Goal: Find specific page/section: Find specific page/section

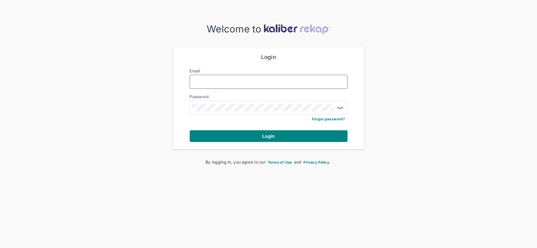
click at [280, 79] on input "Email" at bounding box center [269, 82] width 153 height 8
type input "*"
type input "**********"
click at [286, 137] on button "Login" at bounding box center [269, 136] width 158 height 12
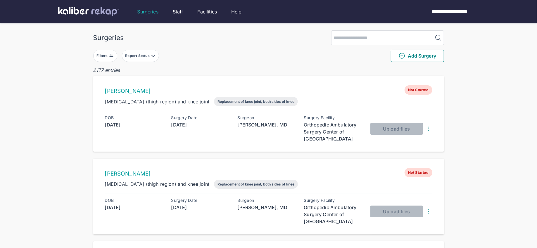
click at [102, 59] on button "Filters" at bounding box center [105, 56] width 24 height 12
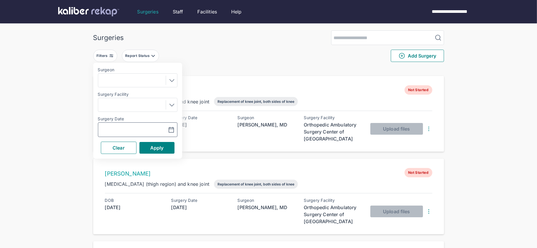
click at [170, 126] on button "button" at bounding box center [157, 129] width 40 height 13
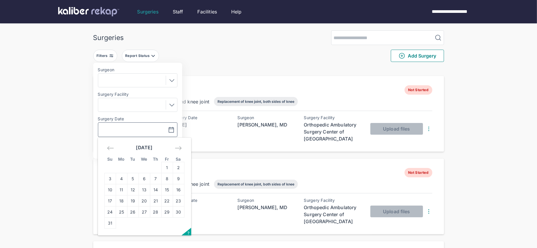
drag, startPoint x: 133, startPoint y: 194, endPoint x: 142, endPoint y: 182, distance: 14.8
click at [133, 194] on td "12" at bounding box center [132, 190] width 11 height 11
type input "**********"
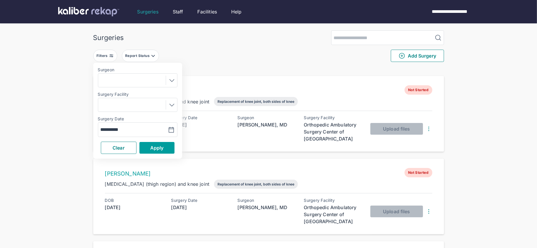
click at [150, 153] on button "Apply" at bounding box center [157, 148] width 35 height 12
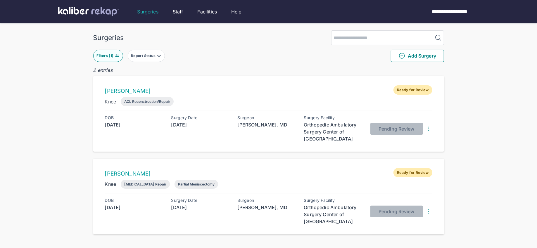
click at [115, 55] on img at bounding box center [117, 56] width 5 height 5
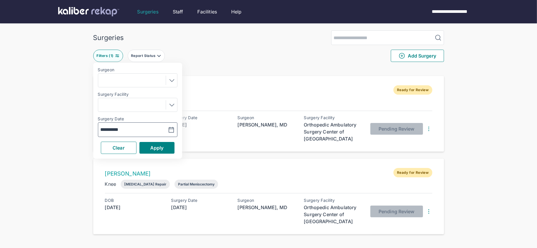
click at [173, 128] on icon "button" at bounding box center [171, 130] width 7 height 7
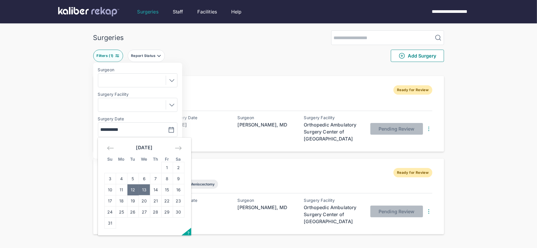
click at [144, 193] on td "13" at bounding box center [144, 190] width 11 height 11
type input "**********"
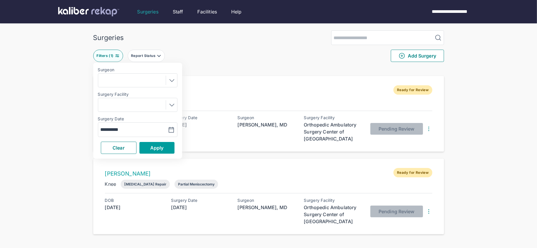
click at [151, 150] on span "Apply" at bounding box center [156, 148] width 13 height 6
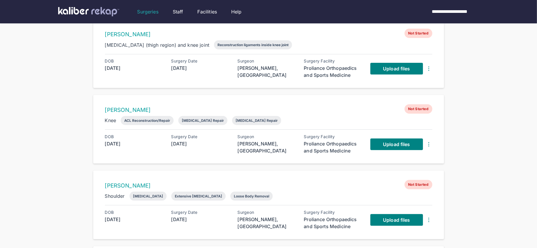
scroll to position [51, 0]
